Goal: Transaction & Acquisition: Purchase product/service

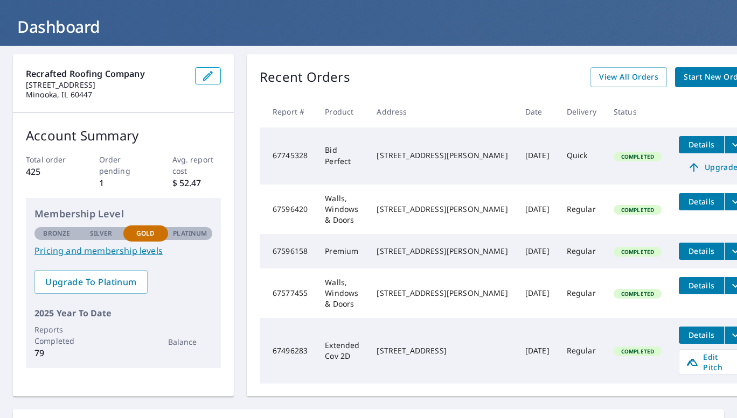
scroll to position [54, 0]
click at [683, 79] on span "Start New Order" at bounding box center [714, 77] width 62 height 13
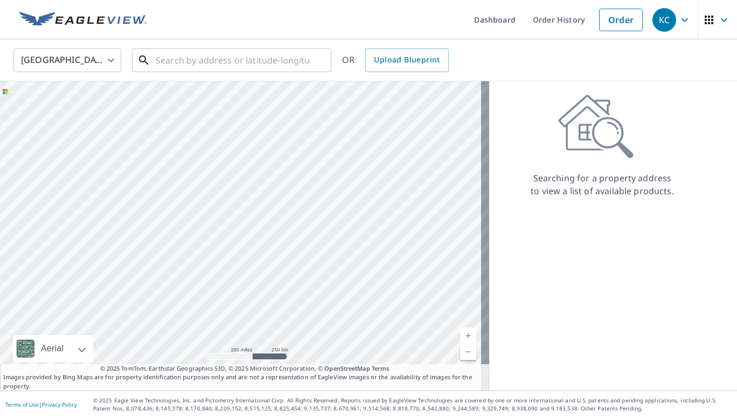
click at [219, 65] on input "text" at bounding box center [233, 60] width 154 height 30
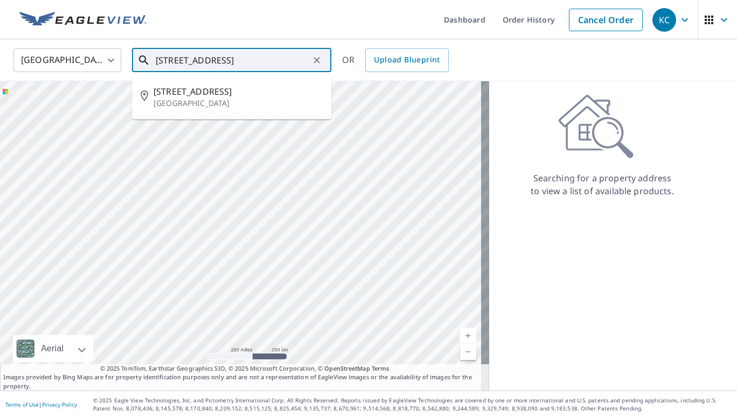
click at [199, 97] on span "[STREET_ADDRESS]" at bounding box center [238, 91] width 169 height 13
type input "[STREET_ADDRESS]"
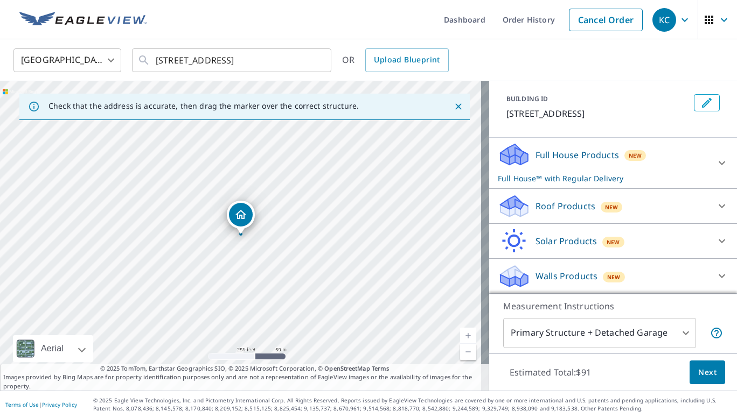
scroll to position [50, 0]
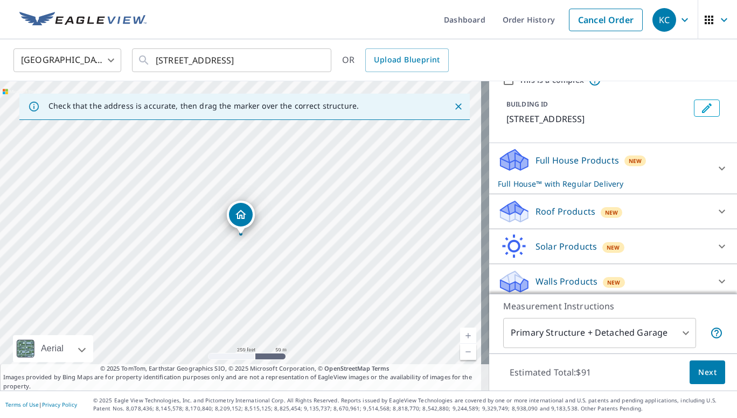
click at [709, 177] on div at bounding box center [722, 169] width 26 height 26
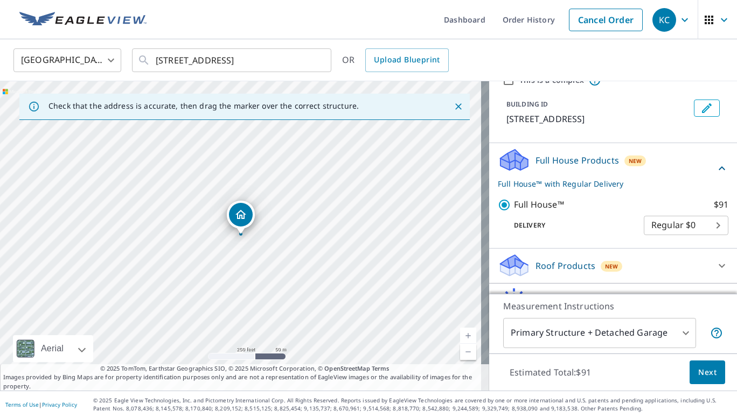
click at [498, 211] on input "Full House™ $91" at bounding box center [506, 205] width 16 height 13
checkbox input "false"
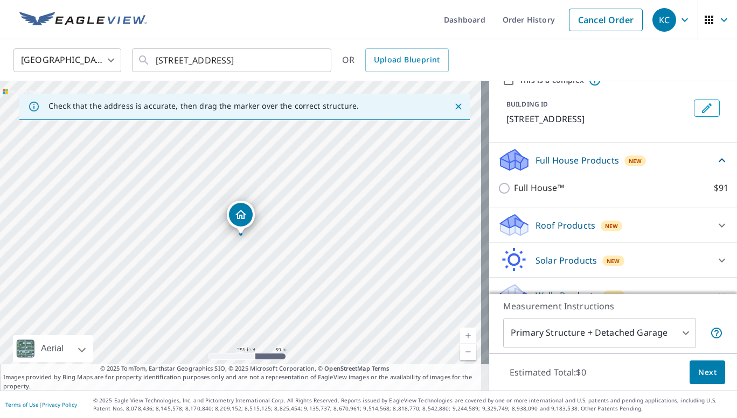
scroll to position [69, 0]
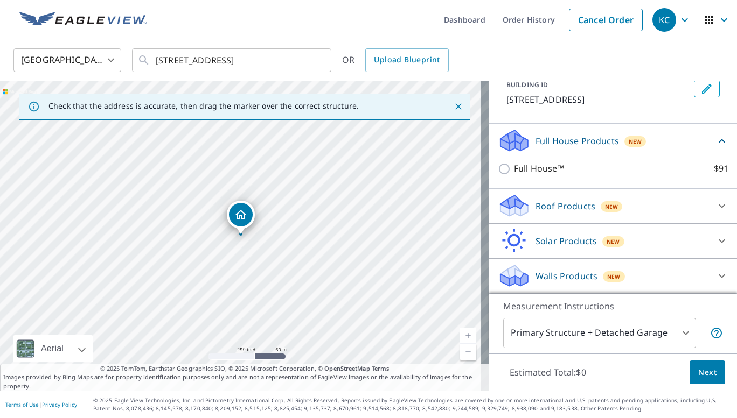
click at [627, 268] on div "Walls Products New" at bounding box center [603, 275] width 211 height 25
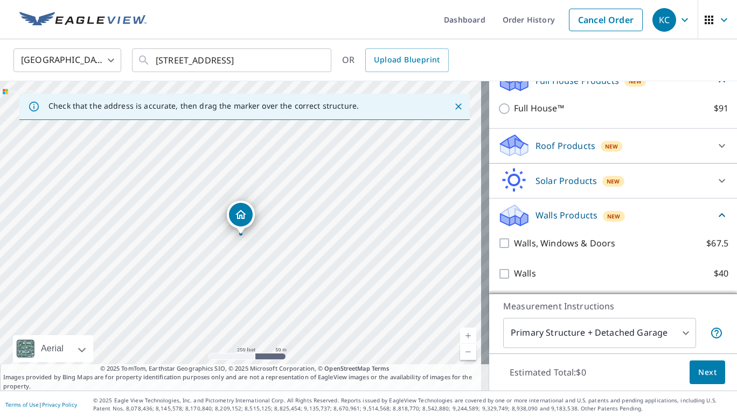
scroll to position [127, 0]
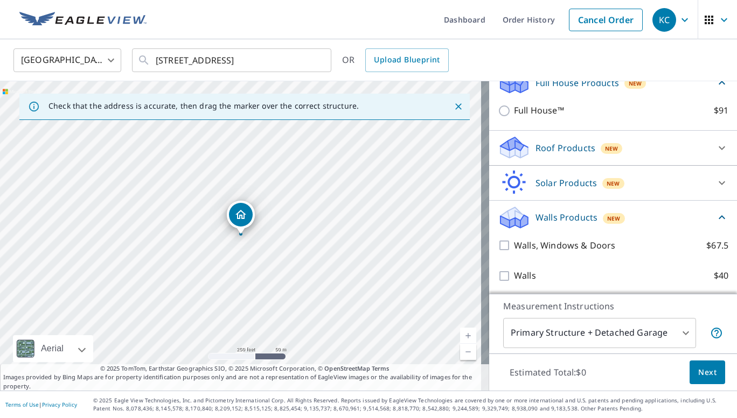
click at [498, 249] on input "Walls, Windows & Doors $67.5" at bounding box center [506, 245] width 16 height 13
checkbox input "true"
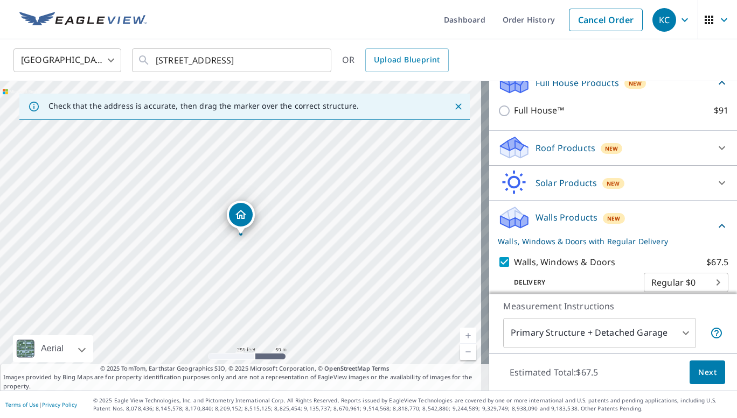
scroll to position [171, 0]
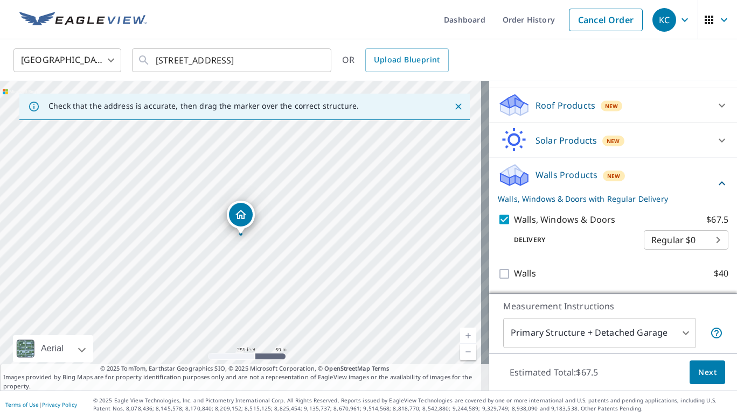
click at [701, 376] on span "Next" at bounding box center [707, 372] width 18 height 13
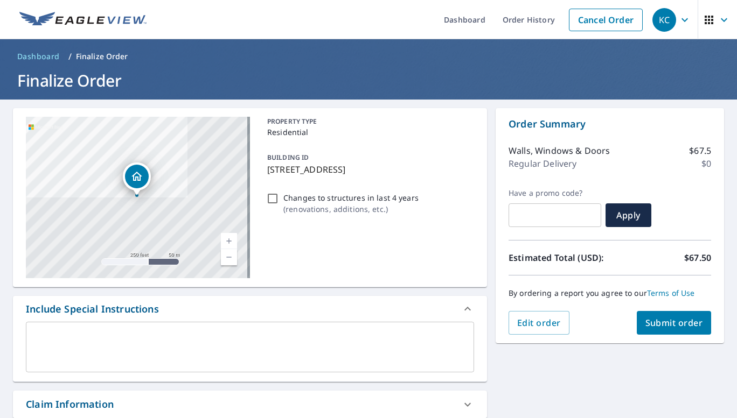
click at [676, 334] on button "Submit order" at bounding box center [674, 323] width 75 height 24
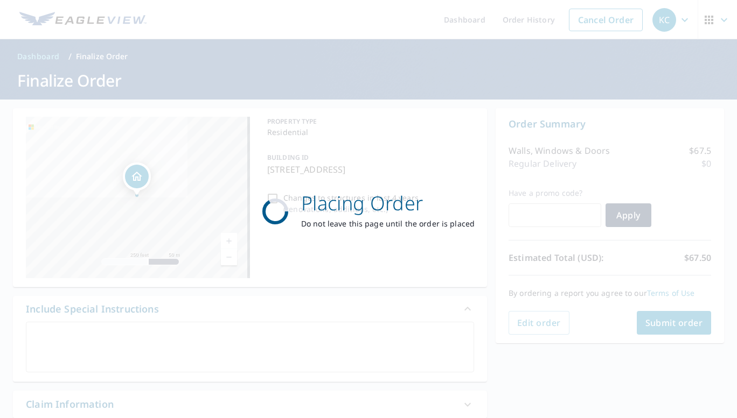
checkbox input "true"
